Goal: Task Accomplishment & Management: Use online tool/utility

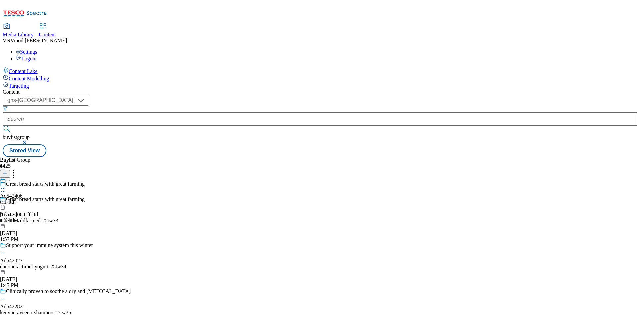
select select "ghs-[GEOGRAPHIC_DATA]"
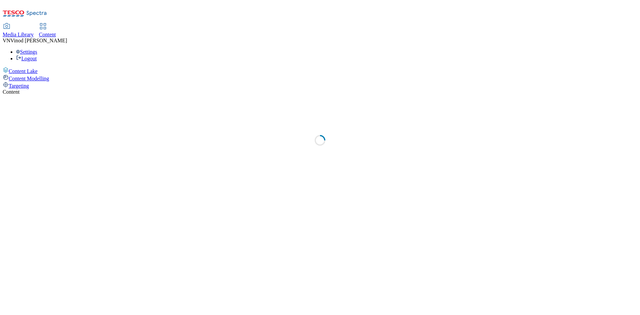
select select "ghs-[GEOGRAPHIC_DATA]"
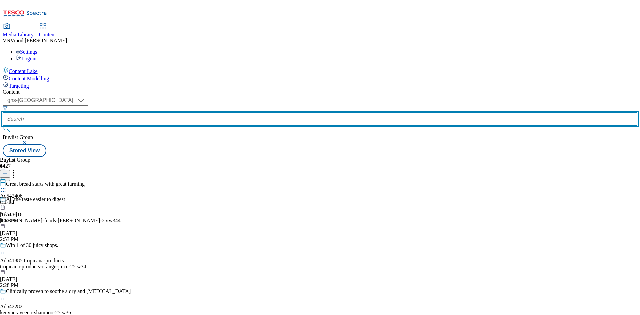
click at [181, 112] on input "text" at bounding box center [320, 118] width 635 height 13
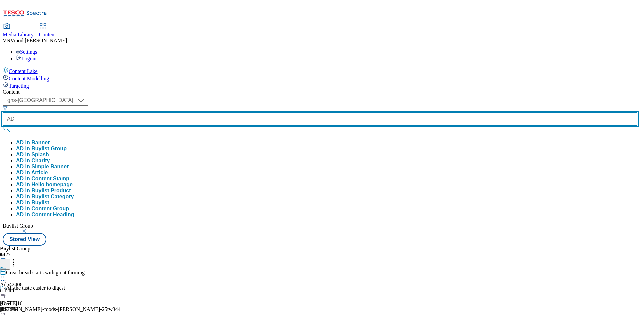
paste input "542220"
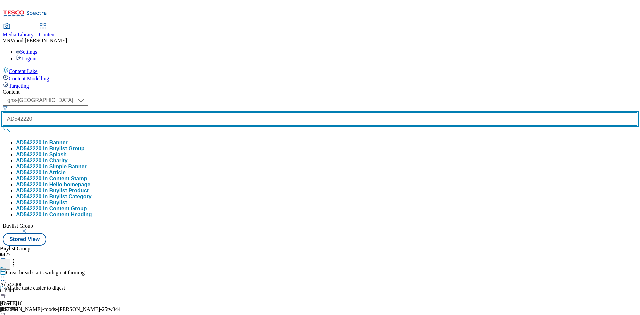
type input "AD542220"
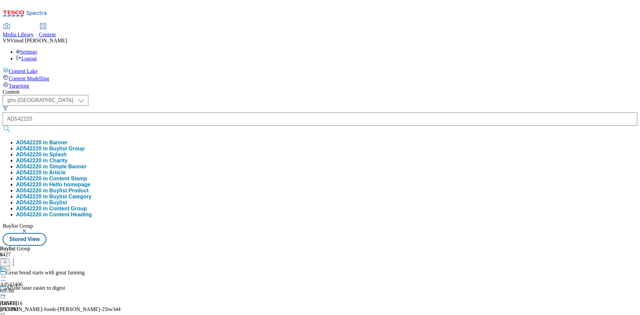
click at [84, 146] on button "AD542220 in Buylist Group" at bounding box center [50, 149] width 68 height 6
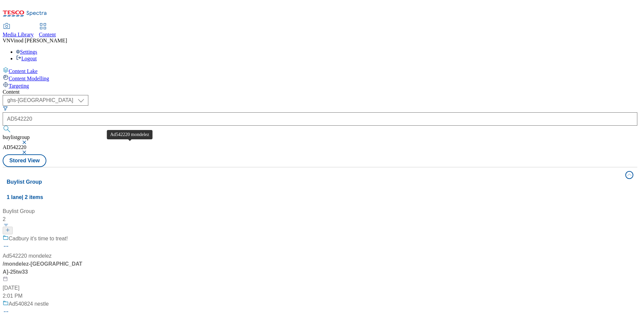
click at [52, 252] on div "Ad542220 mondelez" at bounding box center [27, 256] width 49 height 8
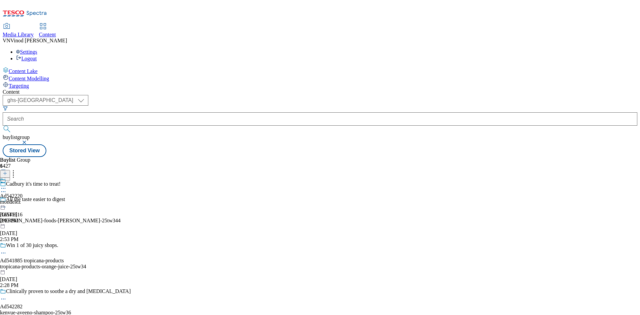
click at [7, 188] on icon at bounding box center [3, 191] width 7 height 7
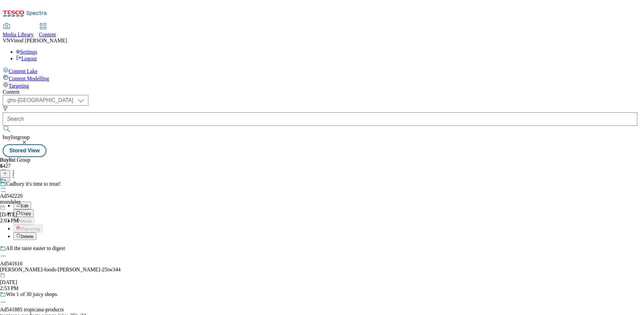
click at [31, 202] on button "Edit" at bounding box center [22, 206] width 18 height 8
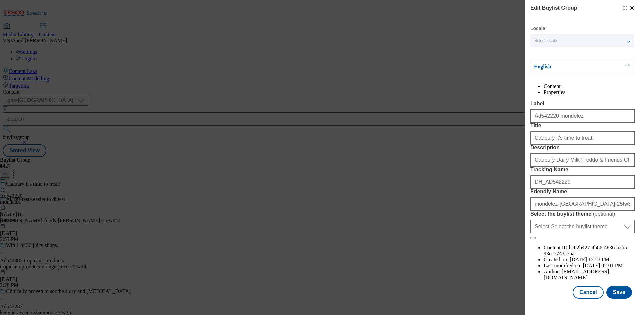
scroll to position [26, 0]
click at [616, 299] on button "Save" at bounding box center [619, 292] width 26 height 13
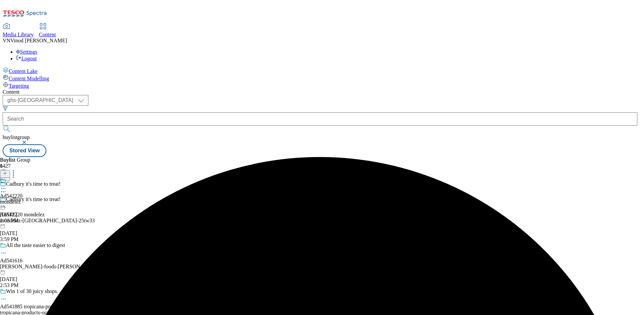
click at [7, 185] on icon at bounding box center [3, 188] width 7 height 7
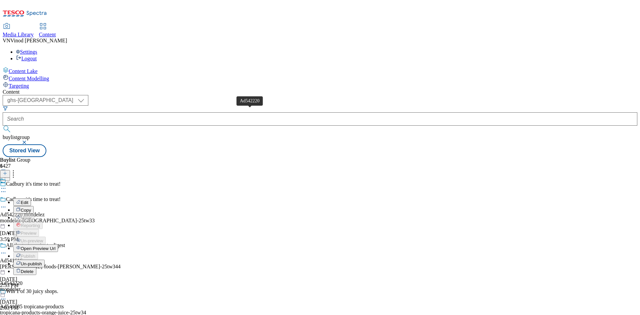
click at [23, 280] on div "Ad542220" at bounding box center [11, 283] width 23 height 6
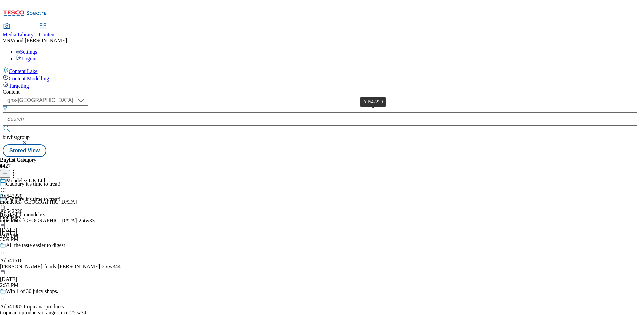
click at [23, 193] on div "Ad542220" at bounding box center [11, 196] width 23 height 6
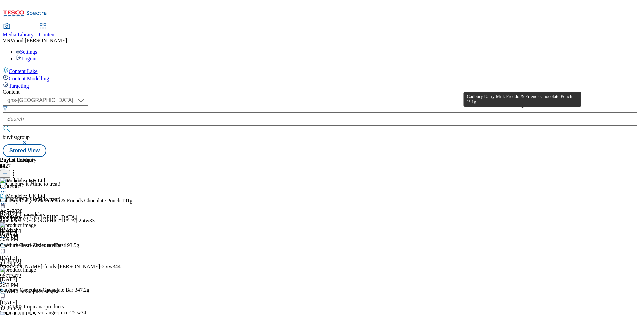
click at [132, 198] on div "Cadbury Dairy Milk Freddo & Friends Chocolate Pouch 191g" at bounding box center [66, 201] width 132 height 6
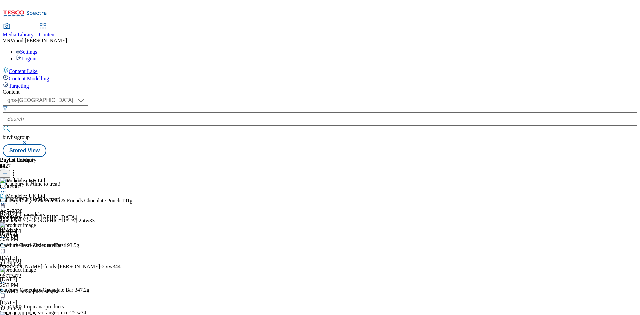
click at [7, 200] on icon at bounding box center [3, 203] width 7 height 7
click at [31, 214] on button "Edit" at bounding box center [22, 218] width 18 height 8
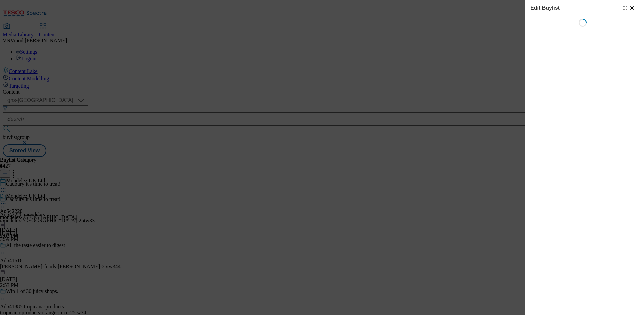
select select "tactical"
select select "supplier funded short term 1-3 weeks"
select select "dunnhumby"
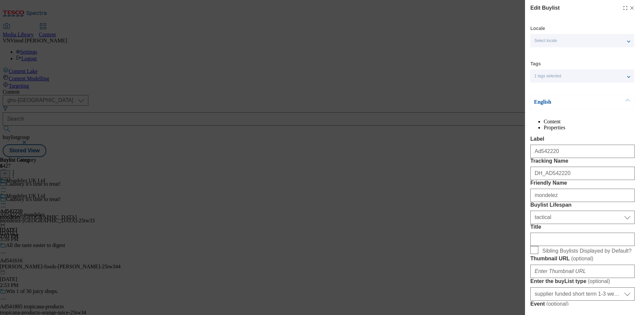
select select "Banner"
click at [557, 246] on input "Title" at bounding box center [582, 239] width 104 height 13
paste input "Shop the Full Cadbury [DATE] Range"
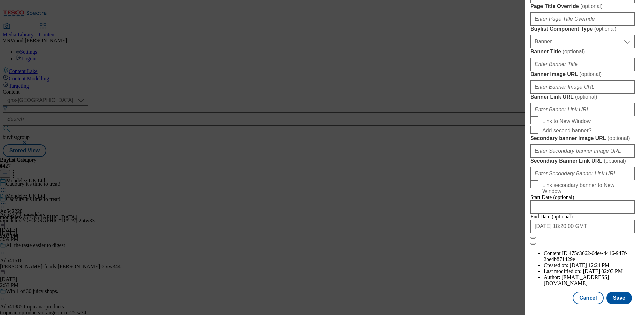
scroll to position [690, 0]
type input "Shop the Full Cadbury [DATE] Range"
click at [615, 298] on button "Save" at bounding box center [619, 298] width 26 height 13
